Goal: Transaction & Acquisition: Purchase product/service

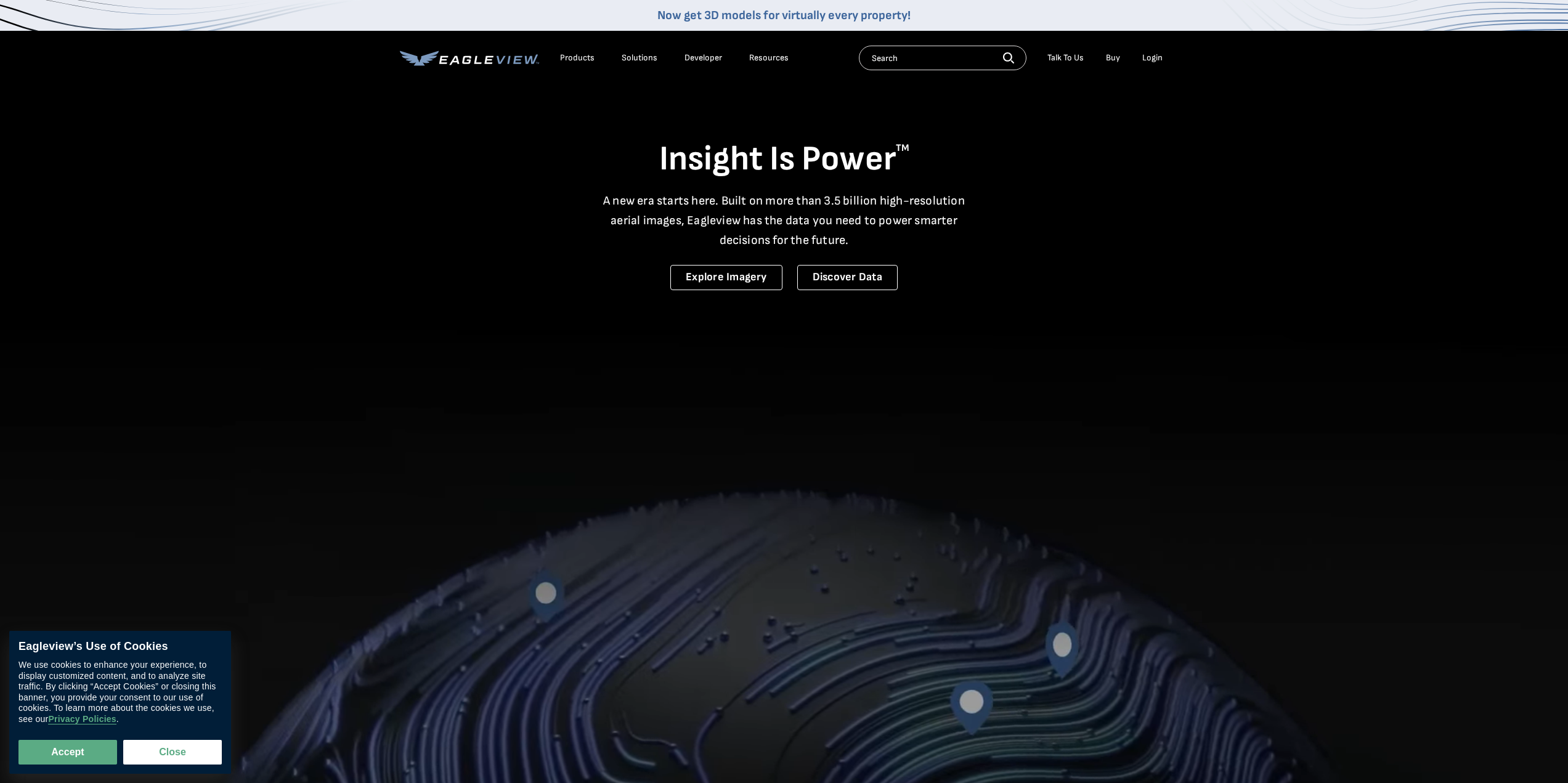
click at [1152, 58] on div "Login" at bounding box center [1152, 58] width 20 height 11
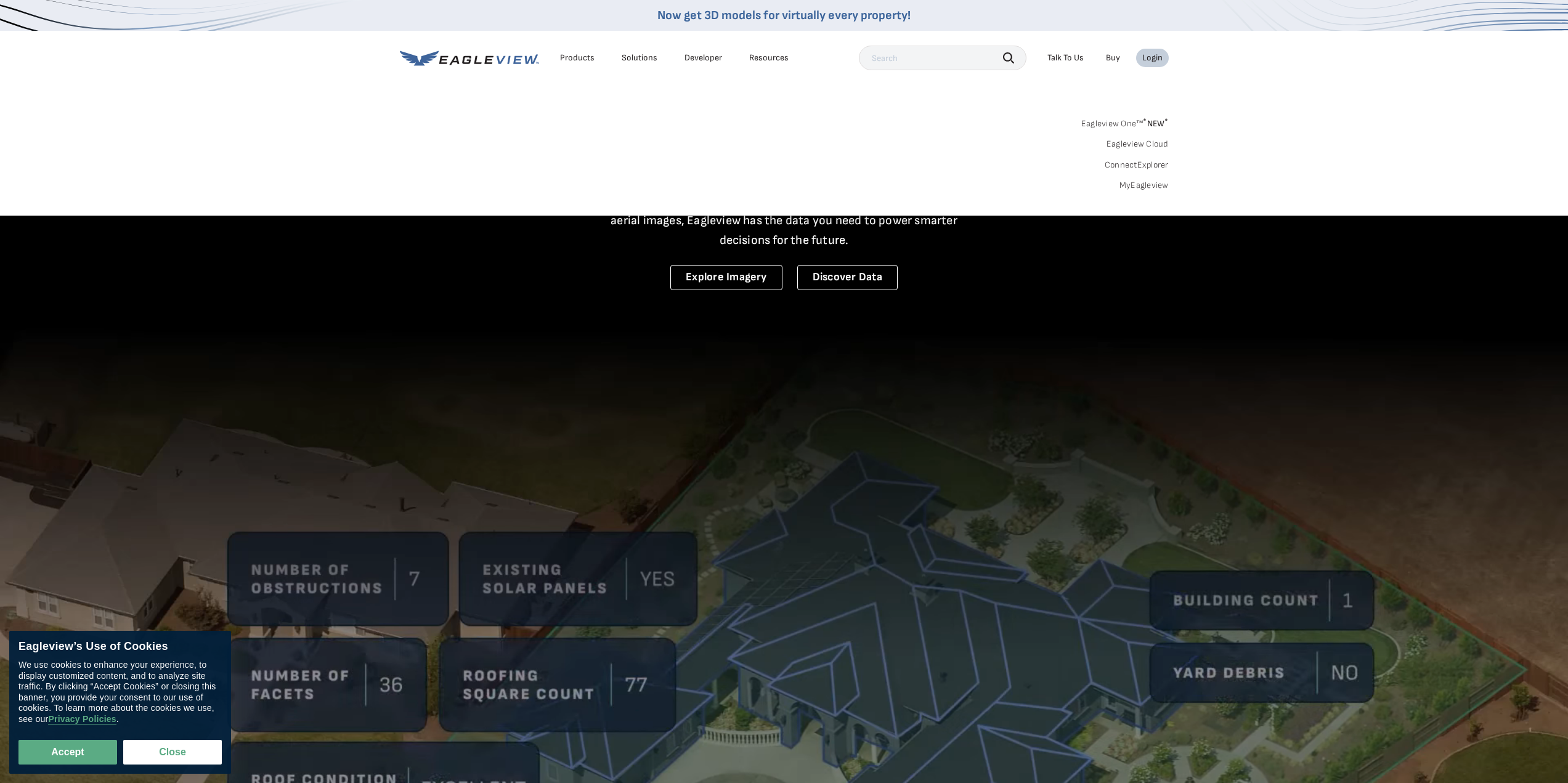
click at [1154, 141] on link "Eagleview Cloud" at bounding box center [1138, 144] width 63 height 11
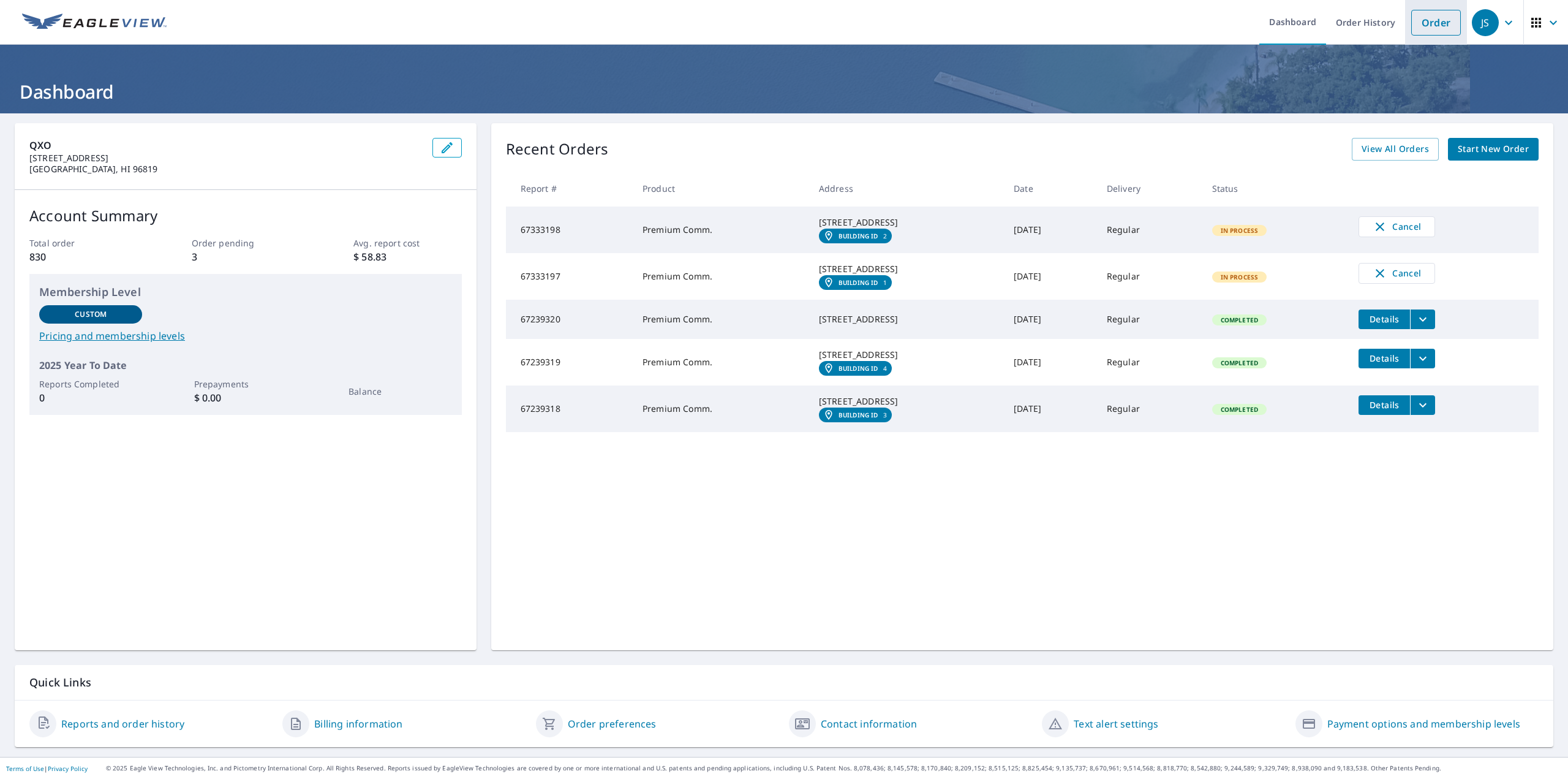
click at [1438, 25] on link "Order" at bounding box center [1436, 23] width 50 height 26
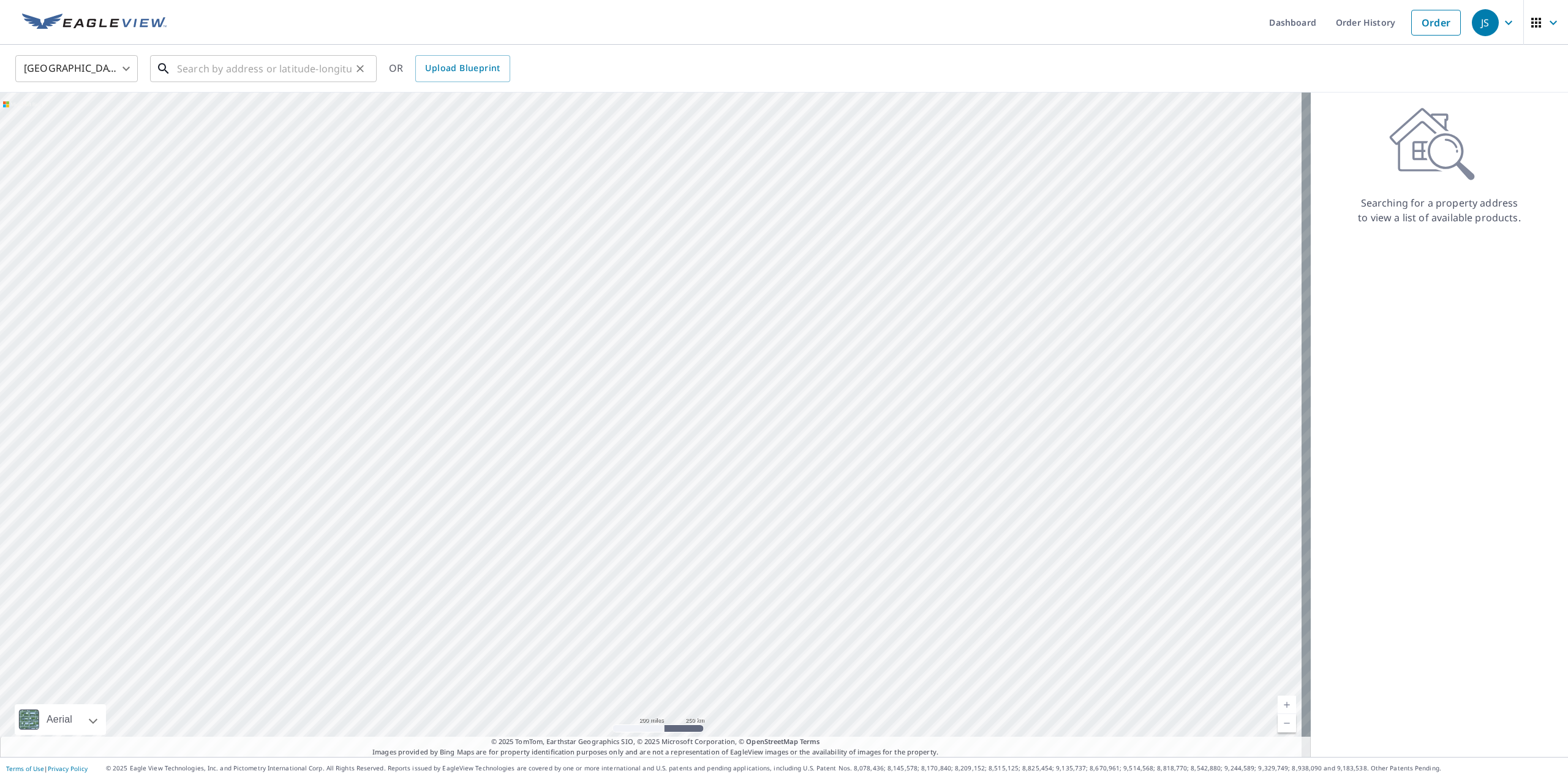
click at [228, 72] on input "text" at bounding box center [264, 68] width 175 height 35
click at [258, 112] on p "[GEOGRAPHIC_DATA], HI 96819" at bounding box center [271, 118] width 192 height 13
type input "[STREET_ADDRESS]"
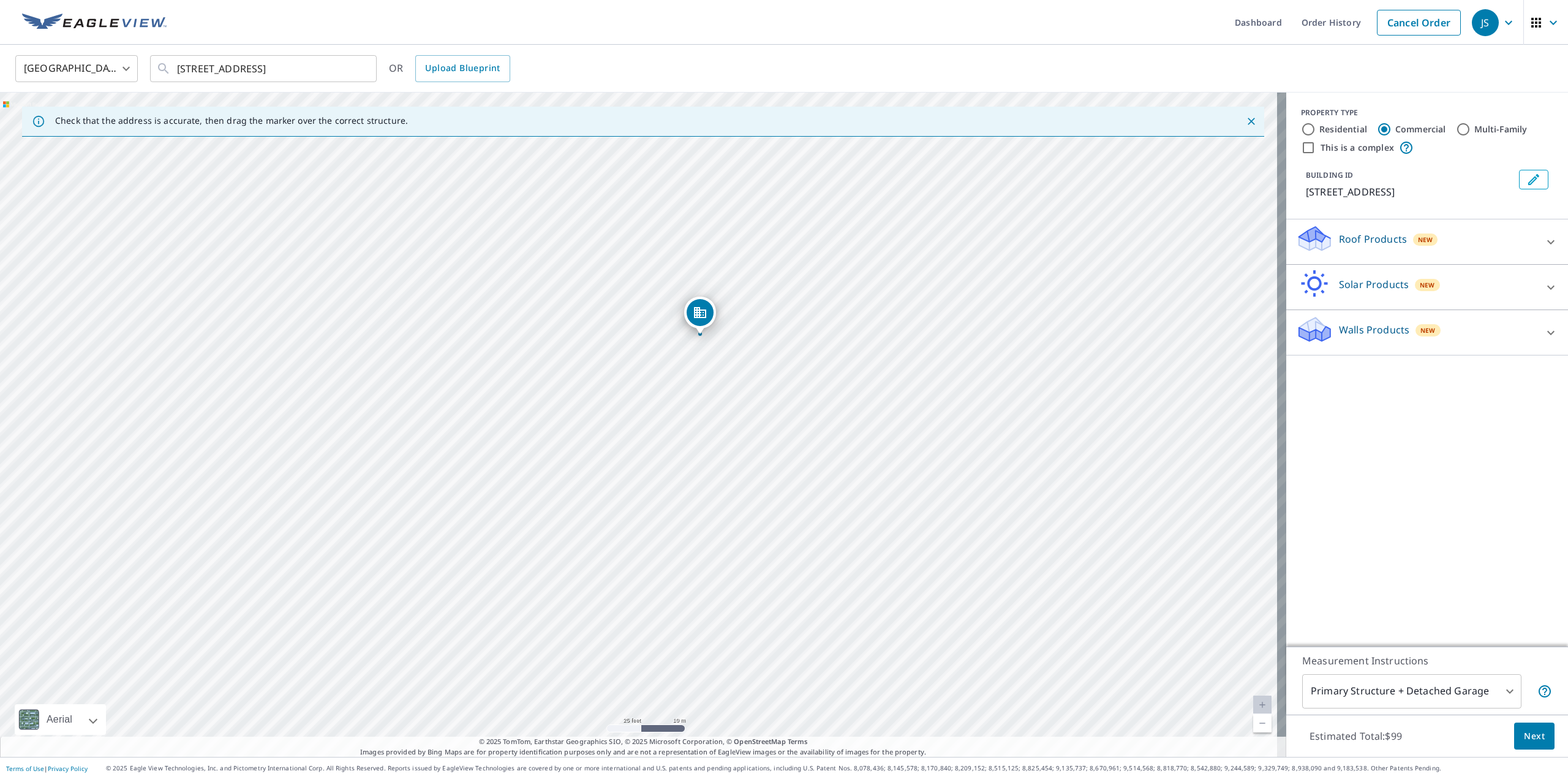
drag, startPoint x: 696, startPoint y: 368, endPoint x: 705, endPoint y: 319, distance: 49.8
click at [1503, 238] on div "Roof Products New" at bounding box center [1416, 242] width 240 height 35
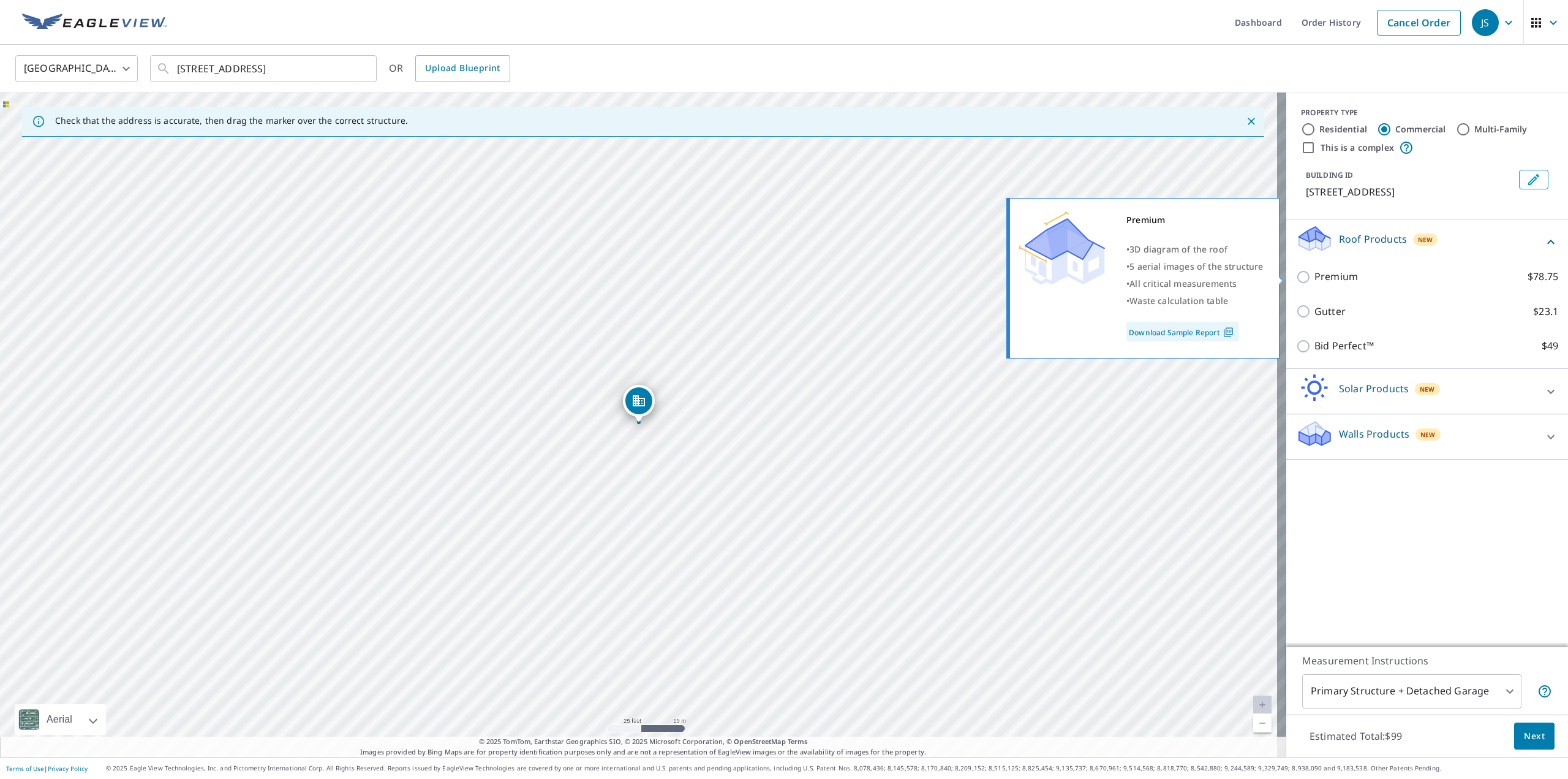
click at [1354, 274] on label "Premium $78.75" at bounding box center [1436, 276] width 244 height 15
click at [1314, 274] on input "Premium $78.75" at bounding box center [1305, 276] width 18 height 14
checkbox input "true"
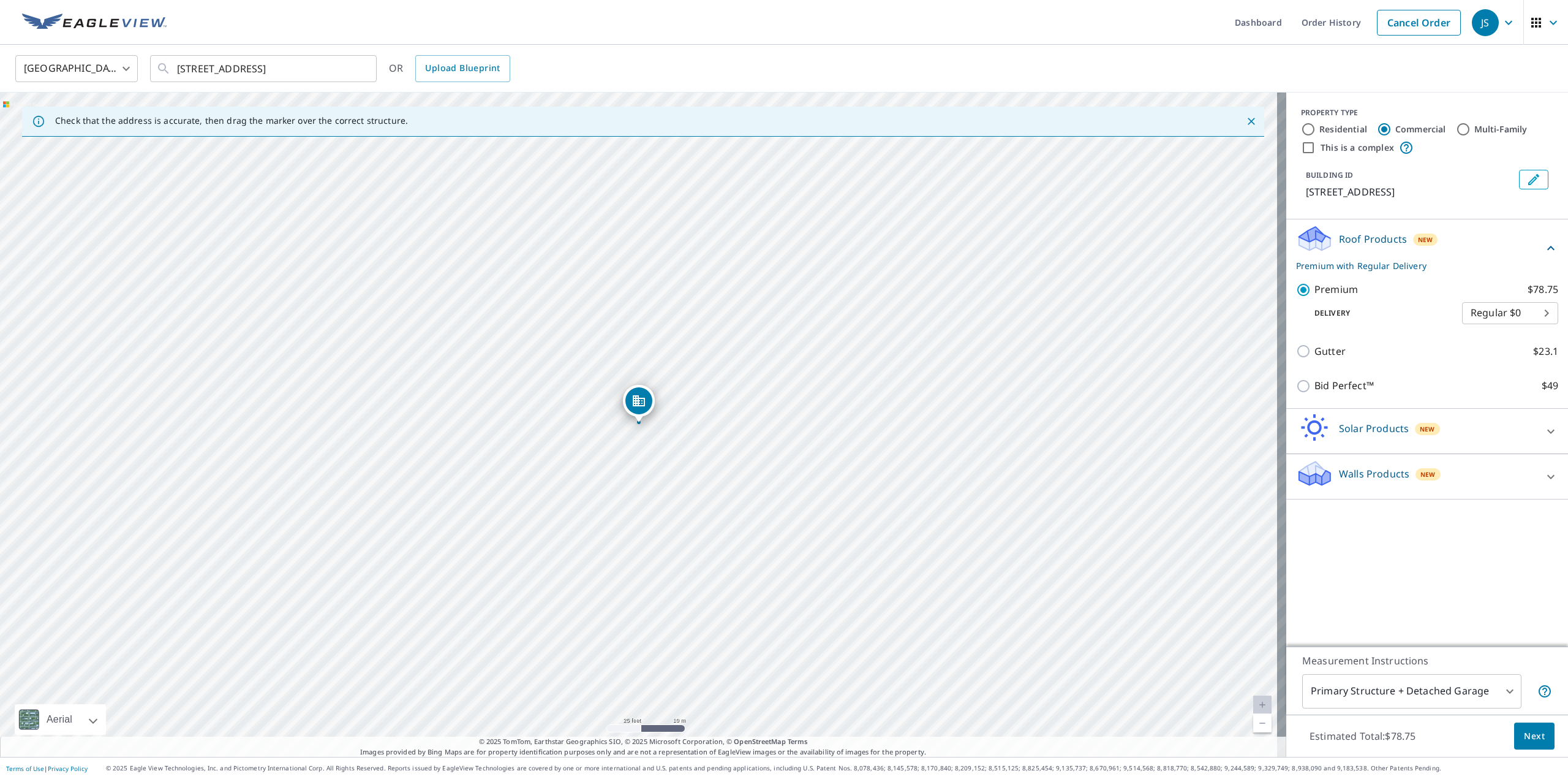
click at [1525, 746] on button "Next" at bounding box center [1534, 736] width 40 height 28
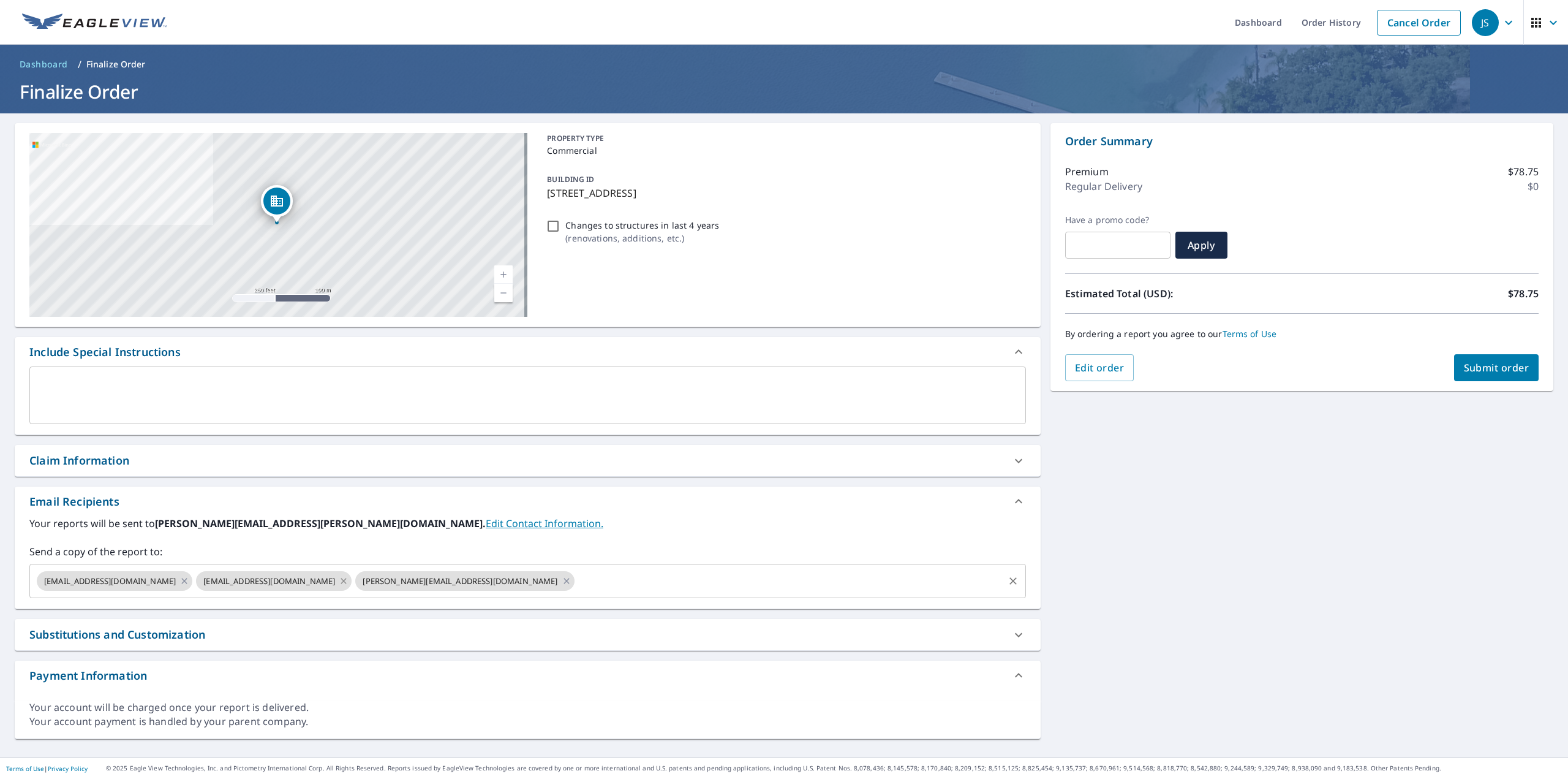
click at [349, 580] on icon at bounding box center [343, 580] width 10 height 13
checkbox input "true"
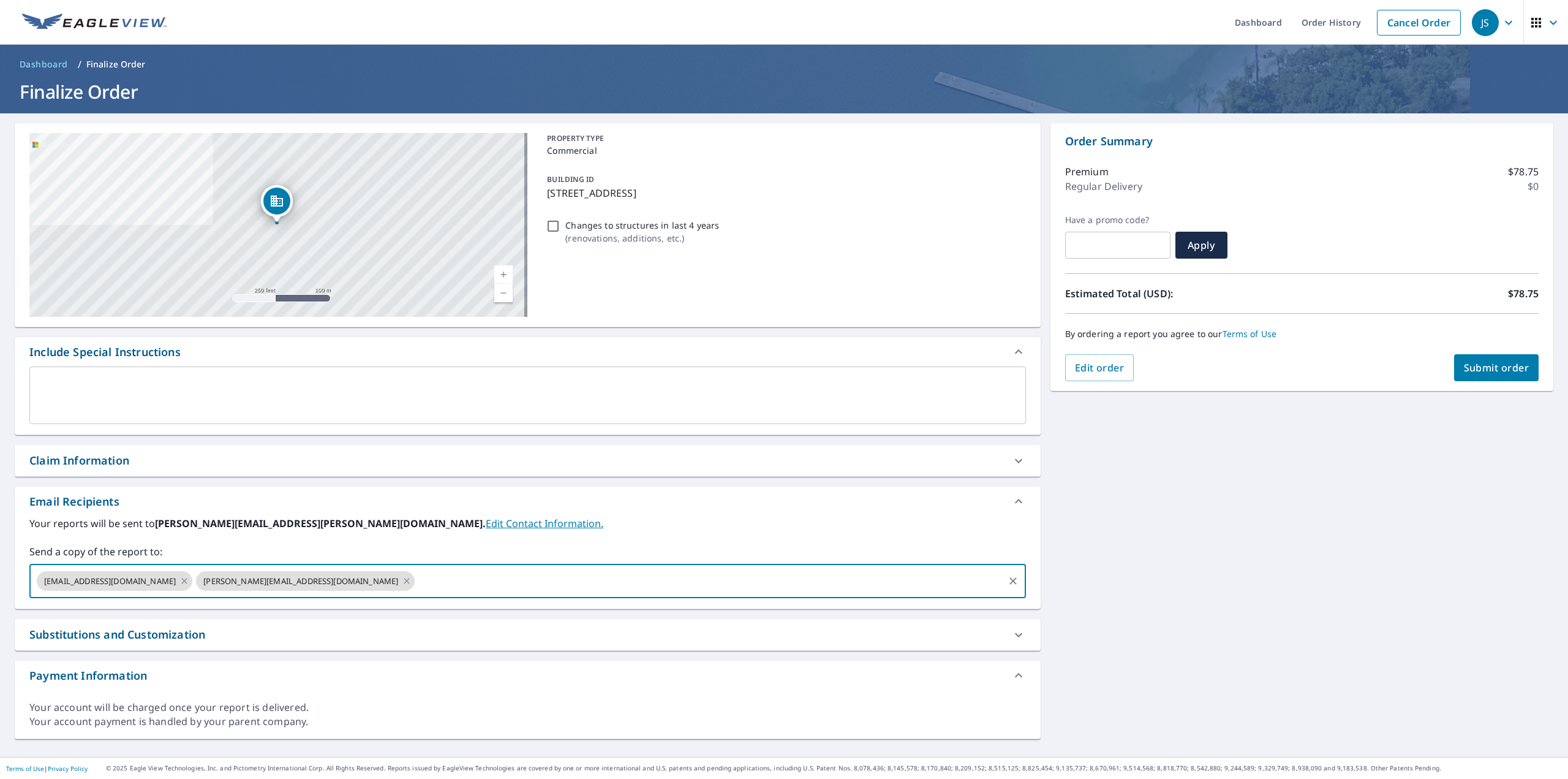
click at [416, 578] on input "text" at bounding box center [708, 580] width 585 height 23
type input "[PERSON_NAME][EMAIL_ADDRESS][DOMAIN_NAME]"
click at [1476, 374] on span "Submit order" at bounding box center [1496, 367] width 65 height 13
checkbox input "true"
